Goal: Find specific page/section

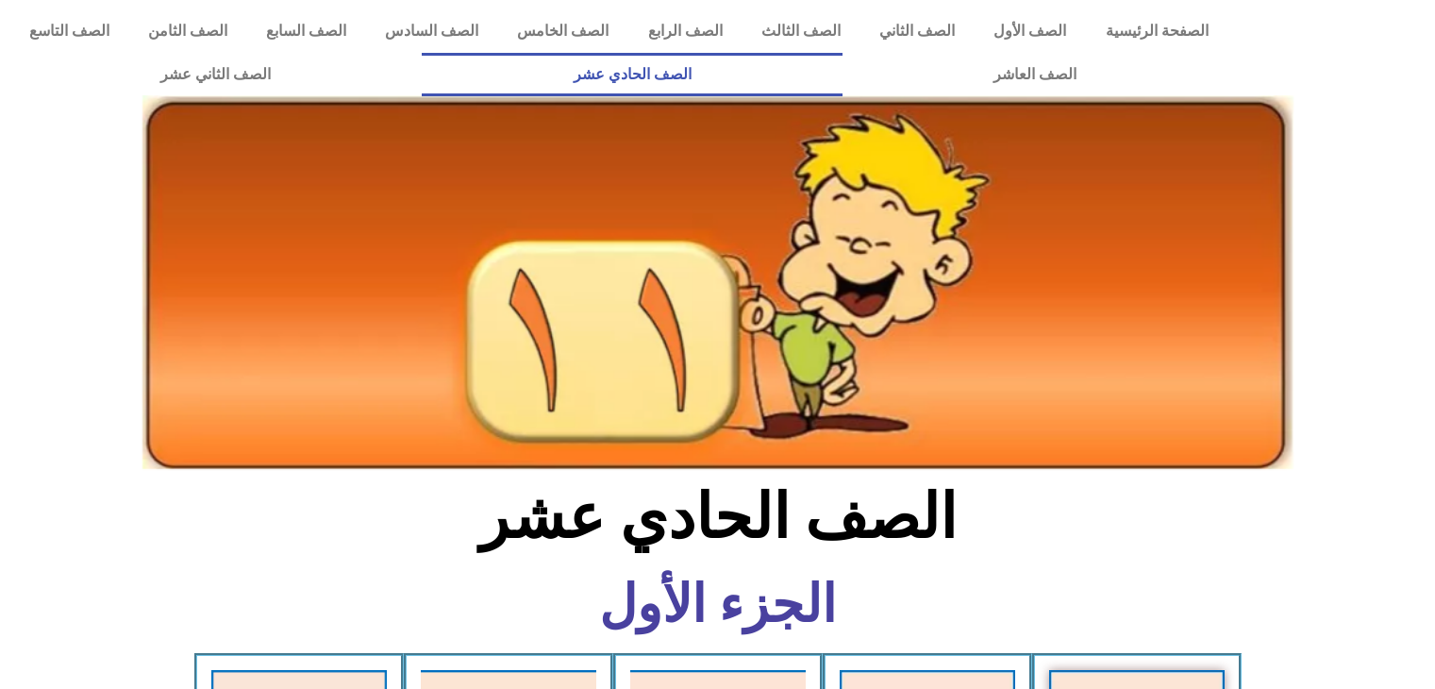
scroll to position [1403, 0]
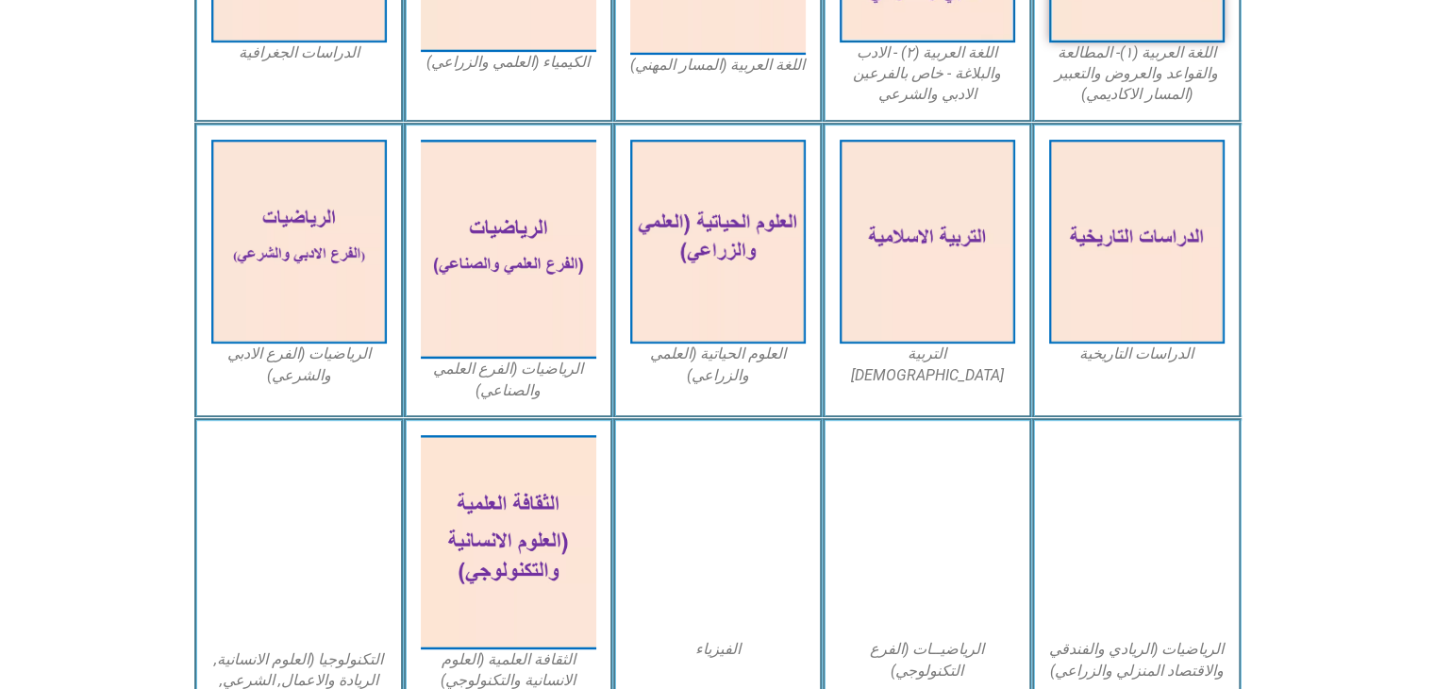
scroll to position [820, 0]
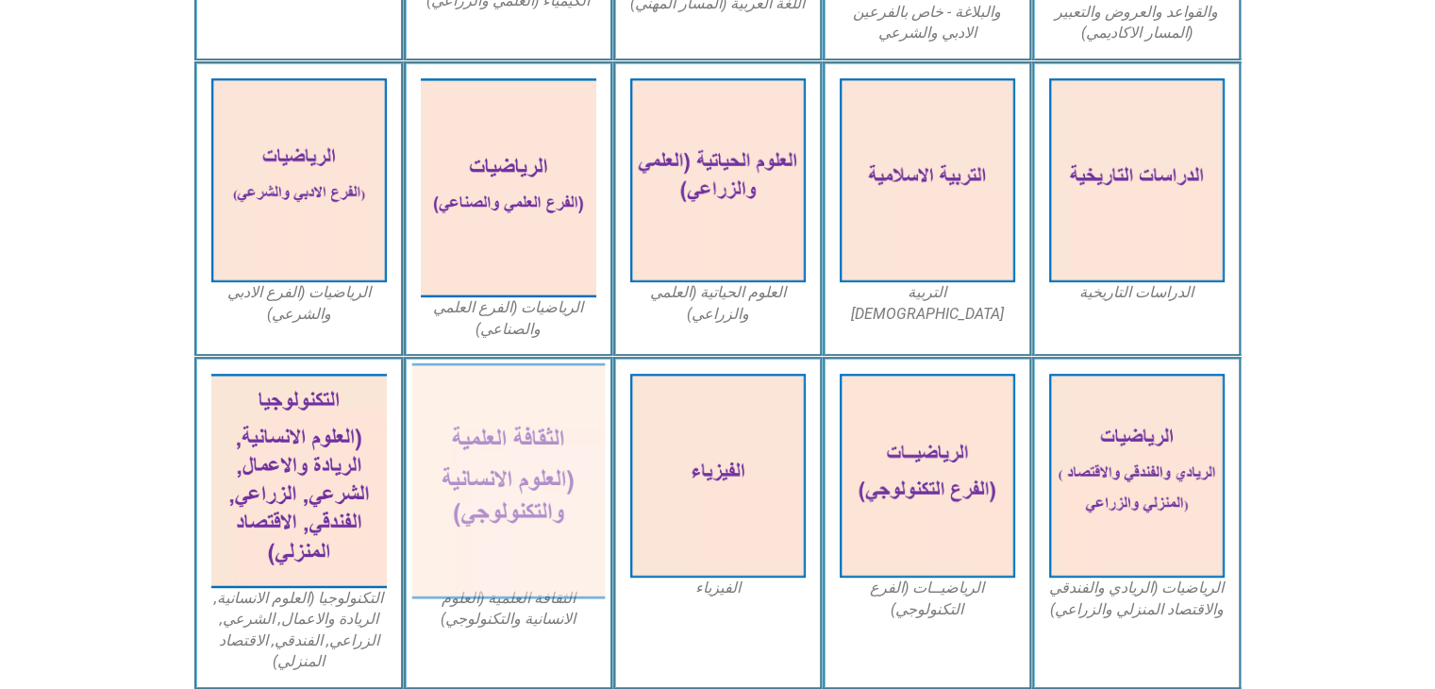
click at [531, 477] on img at bounding box center [507, 481] width 193 height 236
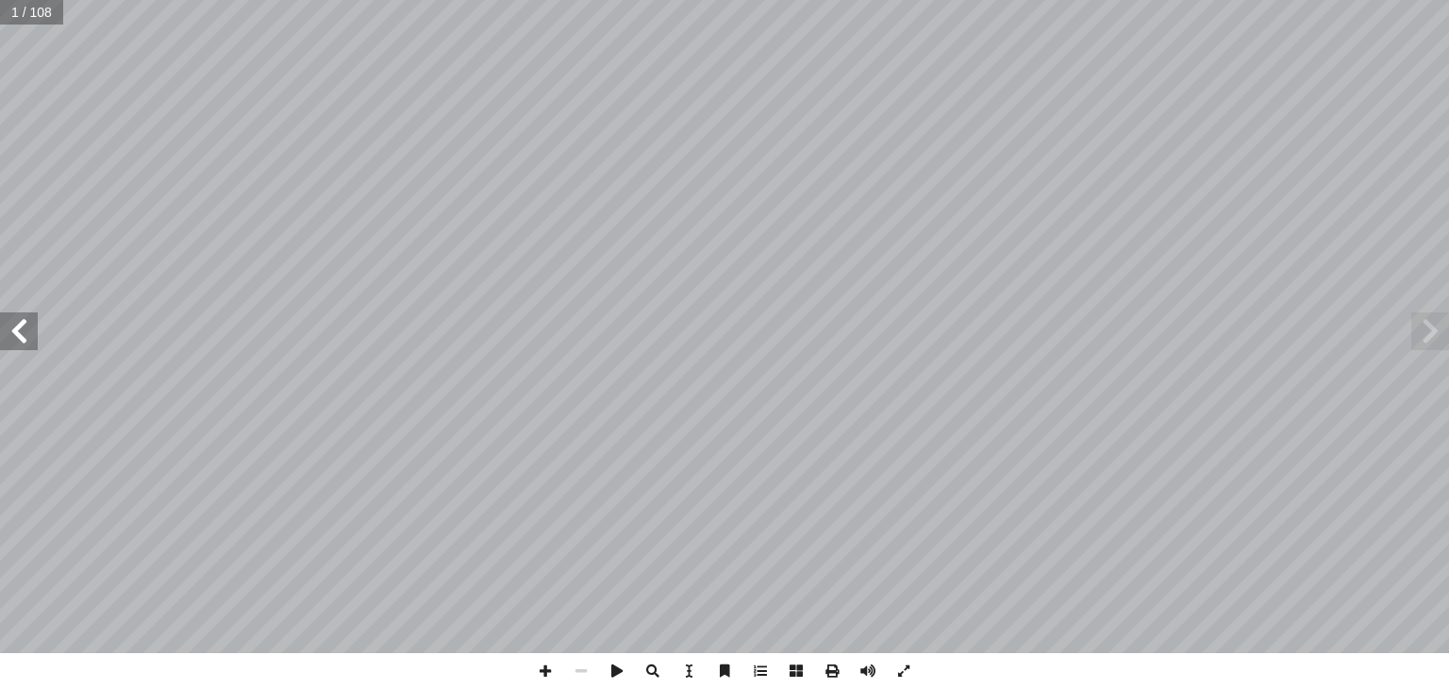
click at [31, 337] on span at bounding box center [19, 331] width 38 height 38
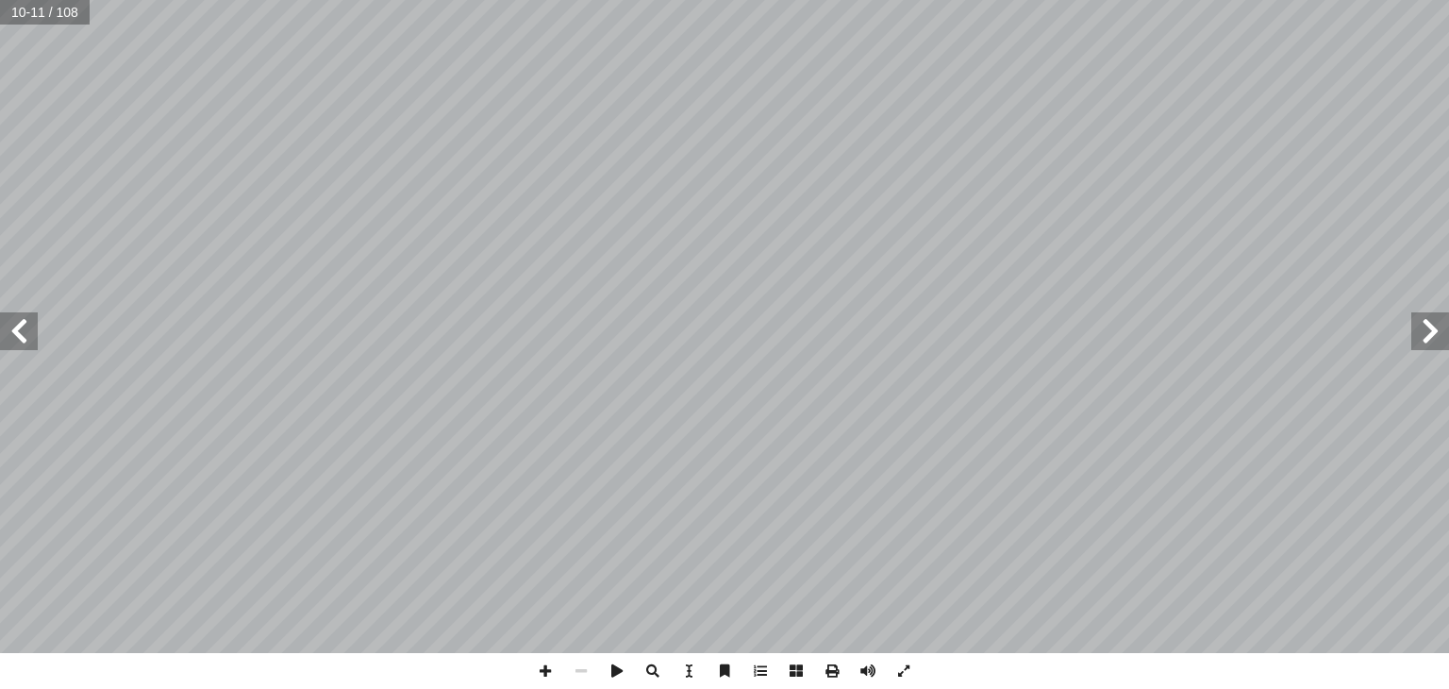
click at [31, 337] on span at bounding box center [19, 331] width 38 height 38
click at [542, 671] on span at bounding box center [545, 671] width 36 height 36
